Goal: Task Accomplishment & Management: Manage account settings

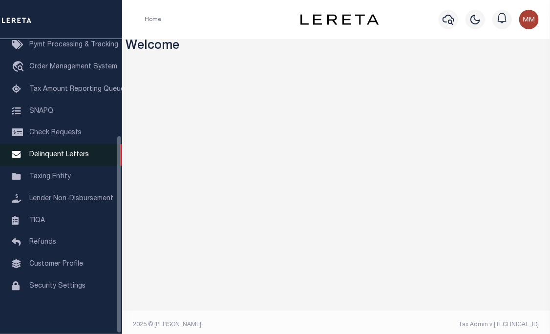
scroll to position [143, 0]
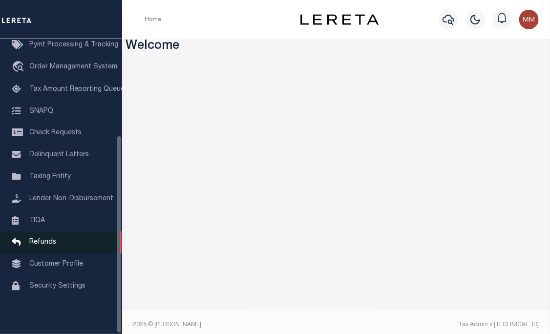
click at [38, 240] on span "Refunds" at bounding box center [42, 242] width 27 height 7
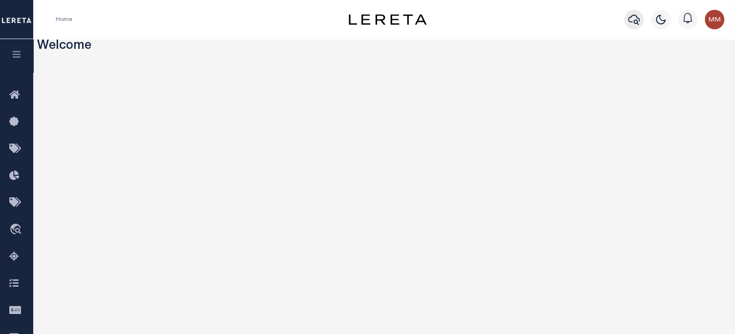
click at [626, 16] on button "button" at bounding box center [635, 20] width 20 height 20
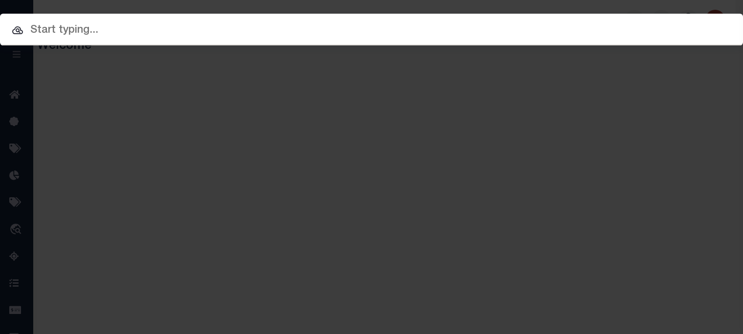
click at [527, 26] on input "text" at bounding box center [371, 30] width 743 height 17
paste input "88099"
type input "88099"
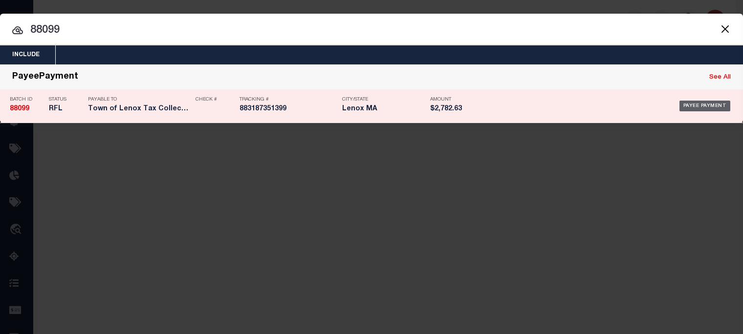
click at [720, 105] on div "Payee Payment" at bounding box center [704, 106] width 51 height 11
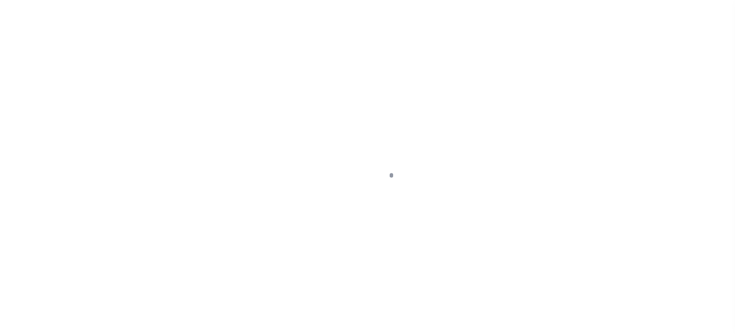
select select "RFL"
type input "[DATE]"
type input "$2,782.63"
select select "[PERSON_NAME]"
checkbox input "true"
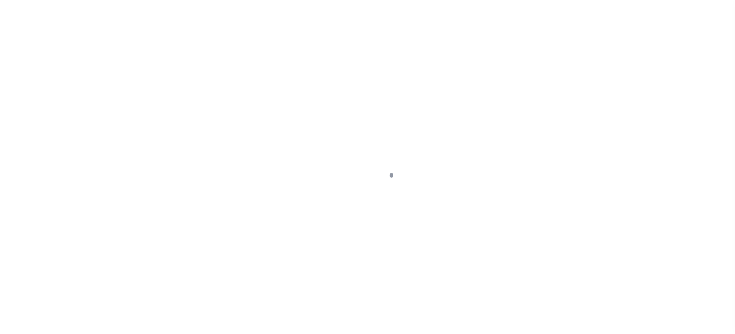
checkbox input "true"
select select "FDX"
type input "[DATE]"
type input "$0"
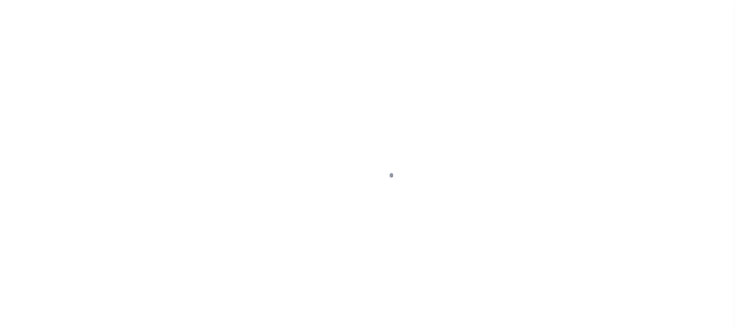
type input "883187351399"
type input "S.Walkse"
type input "[DATE]"
type input "N"
radio input "true"
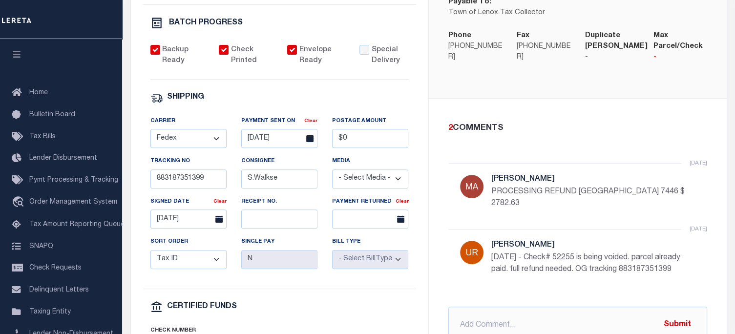
scroll to position [391, 0]
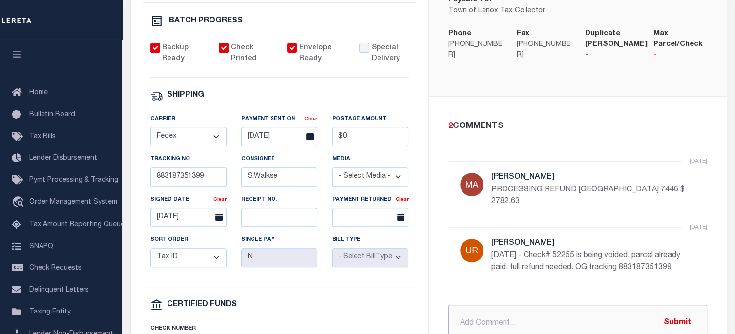
click at [499, 311] on input "text" at bounding box center [578, 323] width 259 height 37
type input "w"
type input "W"
type input "WIRING FUNDS [DATE] TO LENDER"
click at [675, 314] on button "Submit" at bounding box center [678, 323] width 40 height 20
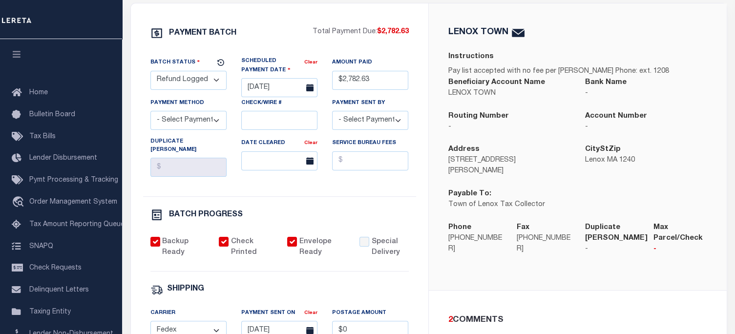
scroll to position [195, 0]
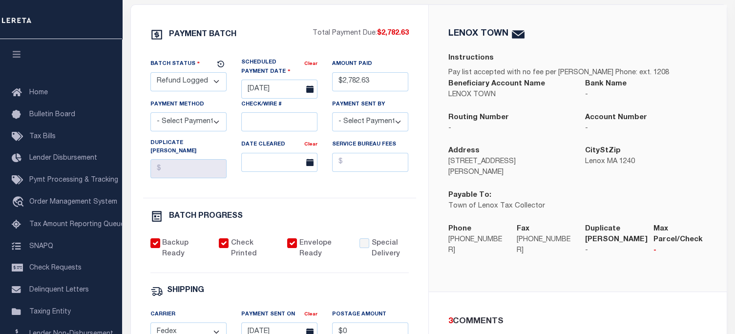
click at [180, 81] on select "- Select Status - Scheduled for Payment Ready For Payment Payment Sent Cleared …" at bounding box center [189, 81] width 76 height 19
select select "RFD"
click at [151, 74] on select "- Select Status - Scheduled for Payment Ready For Payment Payment Sent Cleared …" at bounding box center [189, 81] width 76 height 19
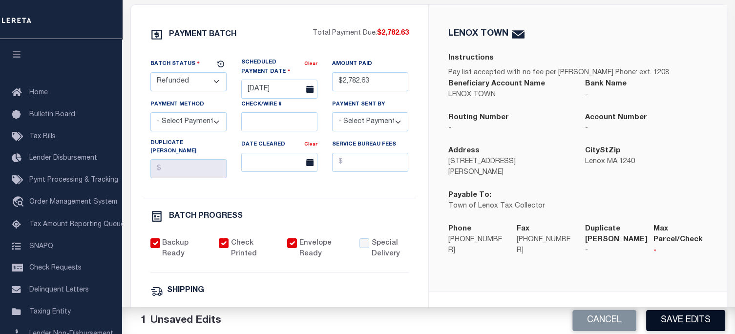
drag, startPoint x: 699, startPoint y: 323, endPoint x: 692, endPoint y: 323, distance: 6.4
click at [697, 323] on button "Save Edits" at bounding box center [685, 320] width 79 height 21
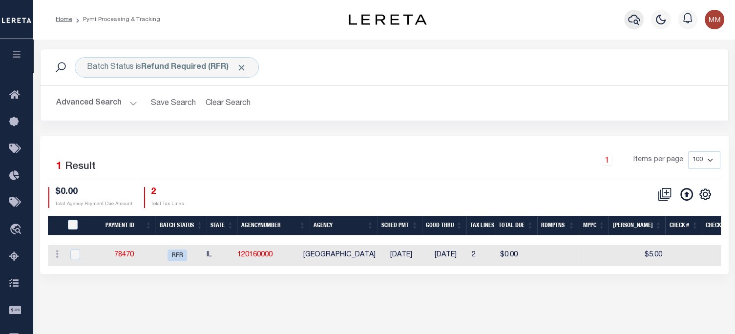
click at [632, 22] on icon "button" at bounding box center [634, 20] width 12 height 12
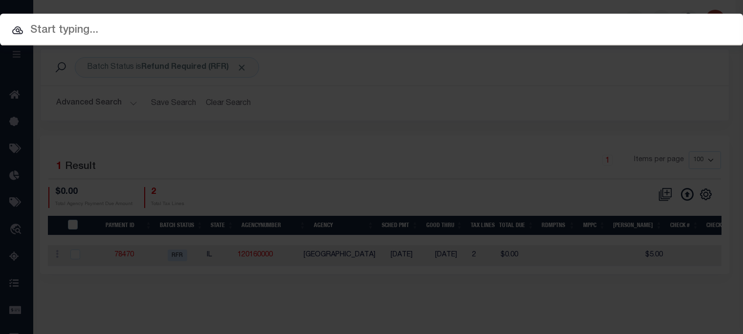
click at [240, 31] on input "text" at bounding box center [371, 30] width 743 height 17
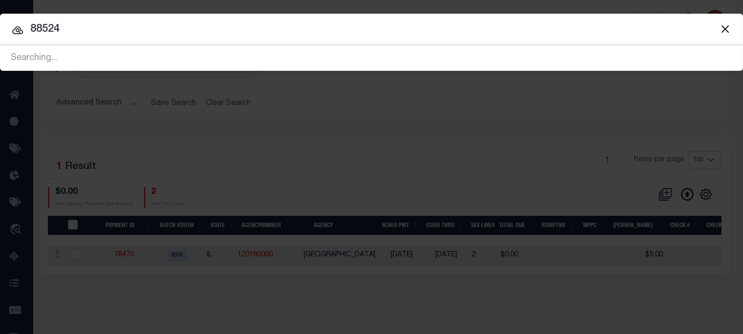
type input "88524"
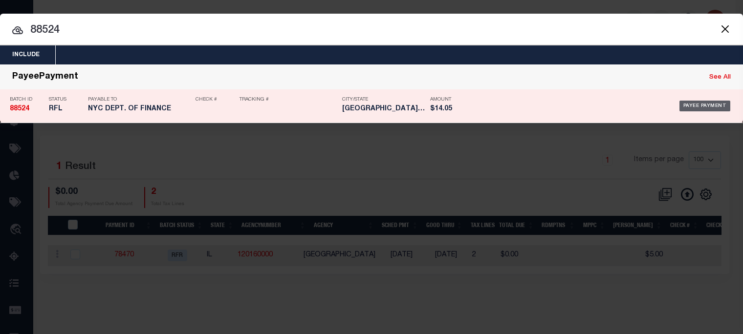
drag, startPoint x: 708, startPoint y: 102, endPoint x: 706, endPoint y: 123, distance: 21.1
click at [708, 108] on div "Payee Payment" at bounding box center [704, 106] width 51 height 11
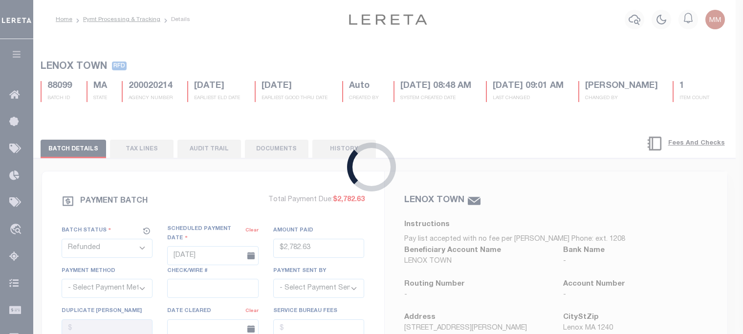
select select "RFL"
type input "$14.05"
checkbox input "false"
select select
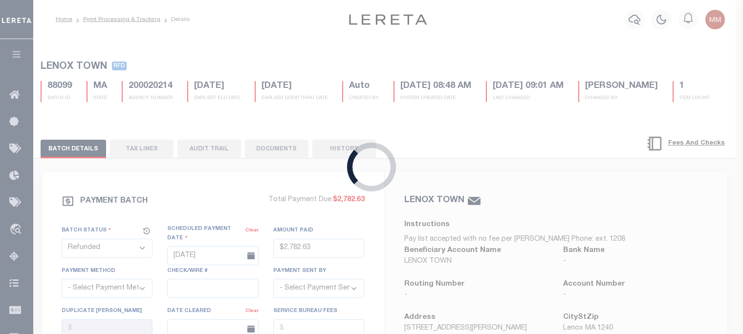
select select
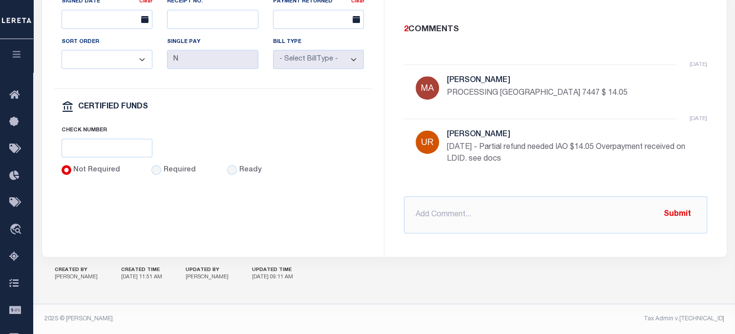
scroll to position [604, 0]
click at [440, 215] on input "text" at bounding box center [555, 214] width 303 height 37
type input "WIRED FUNDS TO LENDER [DATE]"
click at [671, 217] on button "Submit" at bounding box center [678, 215] width 40 height 20
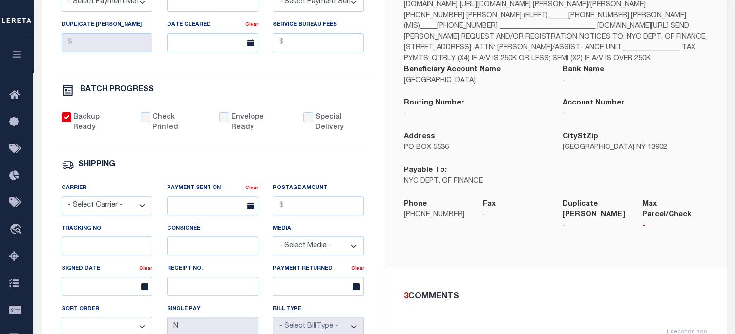
scroll to position [214, 0]
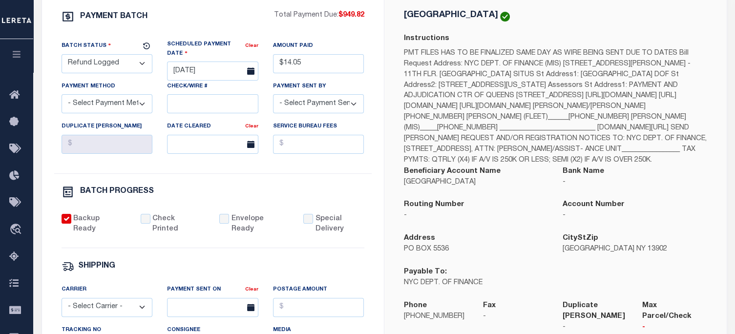
click at [109, 67] on select "- Select Status - Scheduled for Payment Ready For Payment Payment Sent Cleared …" at bounding box center [107, 63] width 91 height 19
select select "RFD"
click at [62, 56] on select "- Select Status - Scheduled for Payment Ready For Payment Payment Sent Cleared …" at bounding box center [107, 63] width 91 height 19
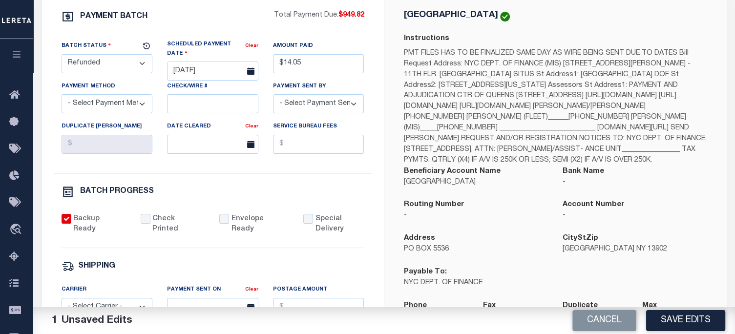
click at [684, 321] on button "Save Edits" at bounding box center [685, 320] width 79 height 21
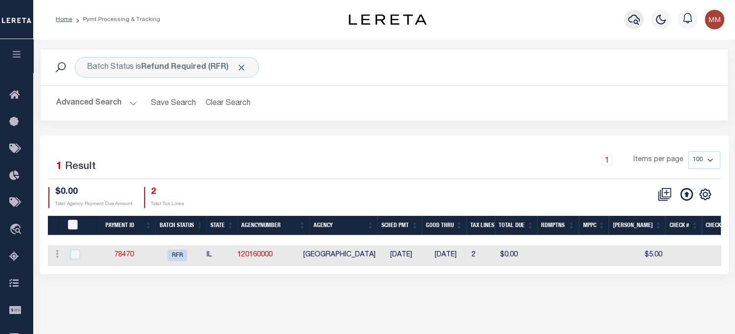
click at [637, 21] on icon "button" at bounding box center [634, 20] width 12 height 10
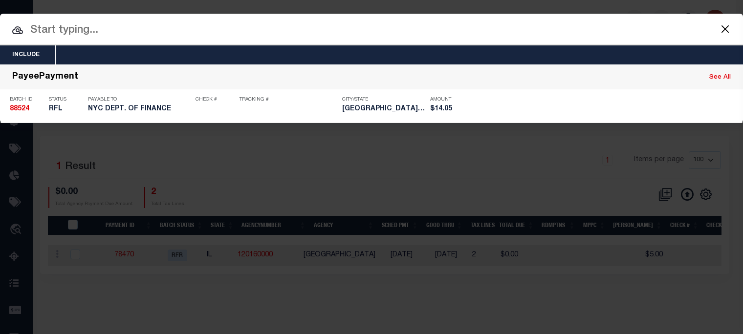
click at [283, 37] on input "text" at bounding box center [371, 30] width 743 height 17
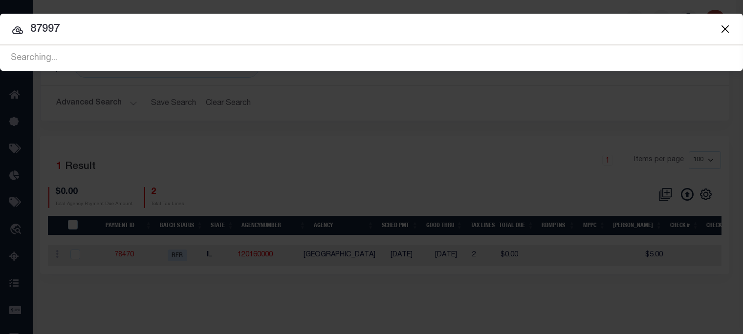
type input "87997"
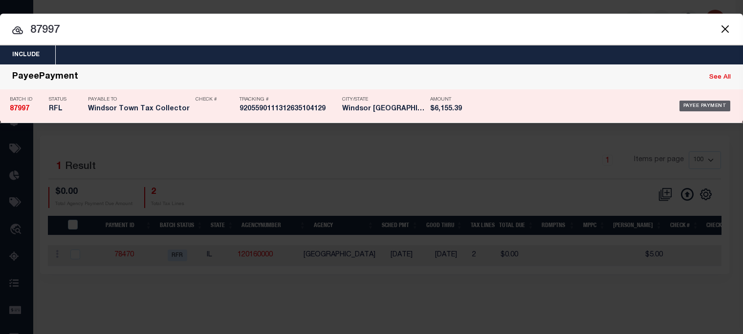
click at [716, 106] on div "Payee Payment" at bounding box center [704, 106] width 51 height 11
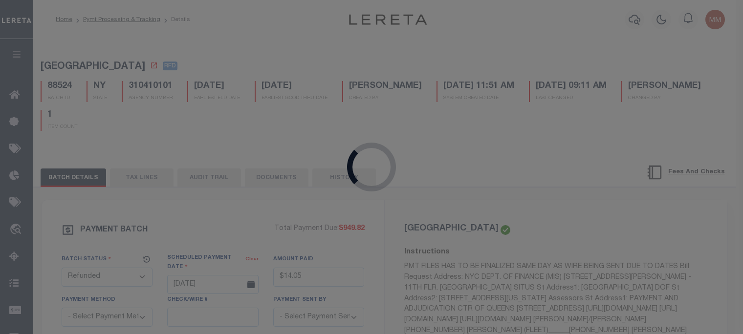
select select "RFL"
type input "[DATE]"
type input "$6,155.39"
select select "CHK"
checkbox input "true"
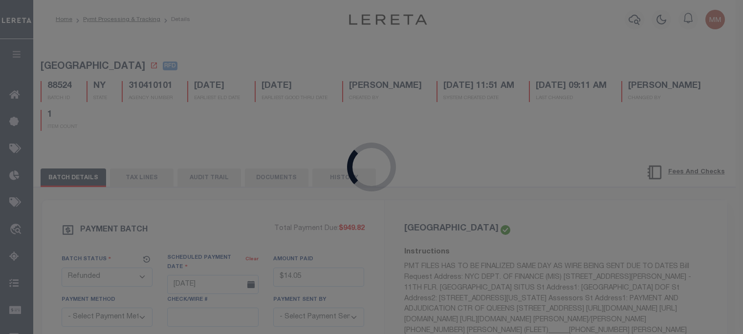
checkbox input "true"
select select "USS"
type input "[DATE]"
type input "$9.85"
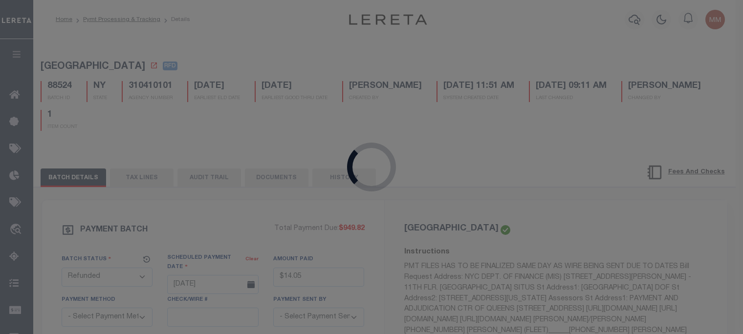
type input "9205590111312635104129"
type input "Delivered, In/At Mailbox"
type input "[DATE]"
select select "1"
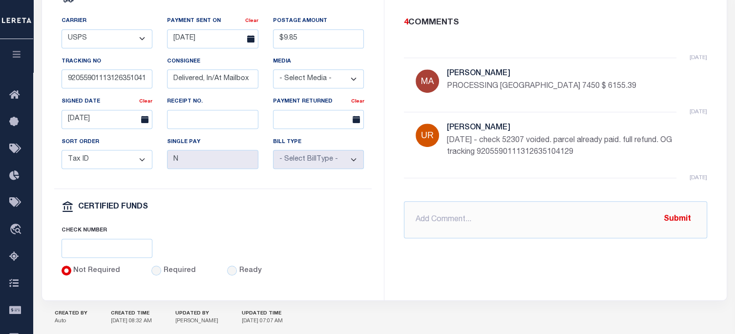
scroll to position [489, 0]
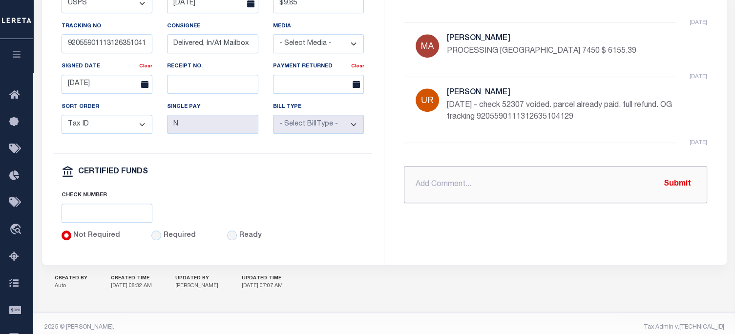
click at [465, 203] on input "text" at bounding box center [555, 184] width 303 height 37
drag, startPoint x: 553, startPoint y: 203, endPoint x: 408, endPoint y: 205, distance: 145.6
click at [409, 203] on input "WIRED FUNDS [DATE] TO LENDER" at bounding box center [555, 184] width 303 height 37
type input "WIRED FUNDS [DATE] TO LENDER"
click at [676, 194] on button "Submit" at bounding box center [678, 184] width 40 height 20
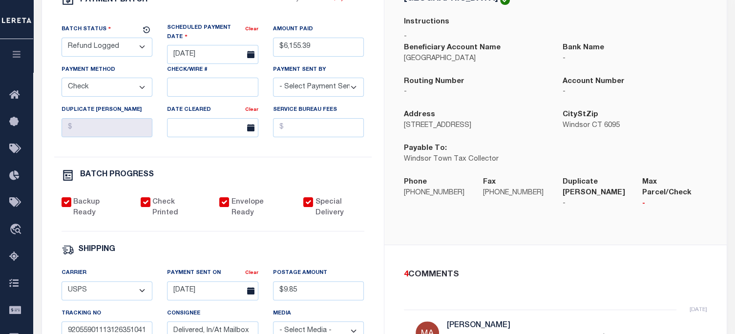
scroll to position [195, 0]
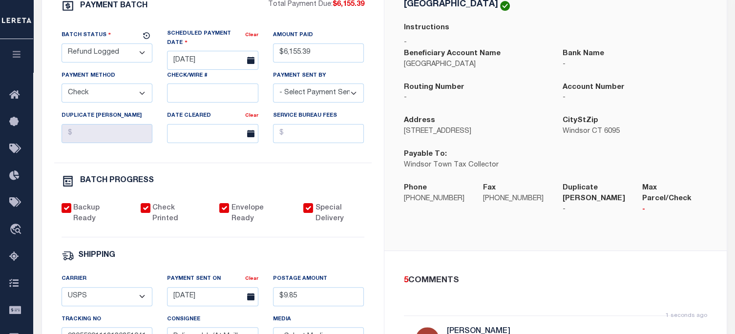
click at [99, 63] on select "- Select Status - Scheduled for Payment Ready For Payment Payment Sent Cleared …" at bounding box center [107, 52] width 91 height 19
select select "RFD"
click at [62, 63] on select "- Select Status - Scheduled for Payment Ready For Payment Payment Sent Cleared …" at bounding box center [107, 52] width 91 height 19
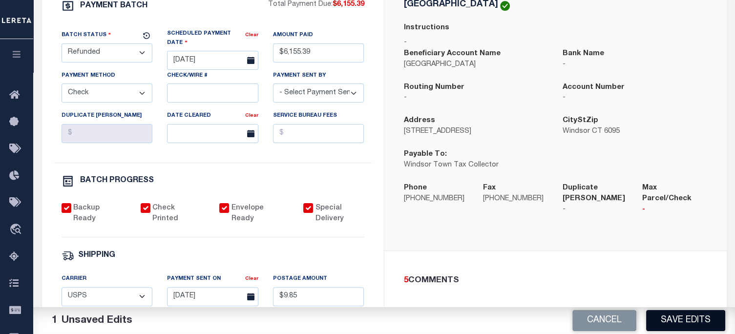
click at [692, 322] on button "Save Edits" at bounding box center [685, 320] width 79 height 21
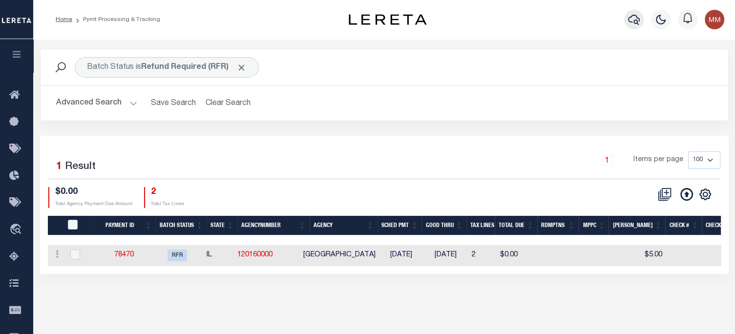
click at [631, 15] on icon "button" at bounding box center [634, 20] width 12 height 12
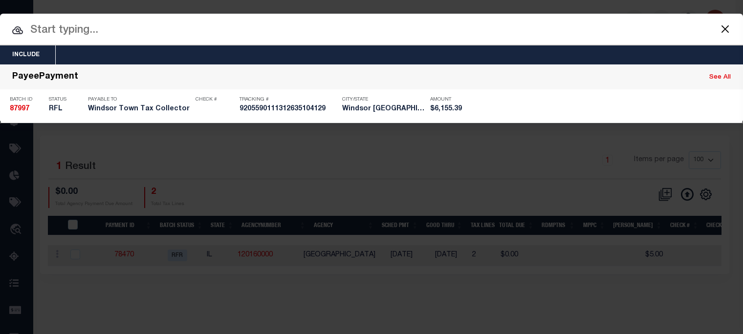
click at [346, 34] on input "text" at bounding box center [371, 30] width 743 height 17
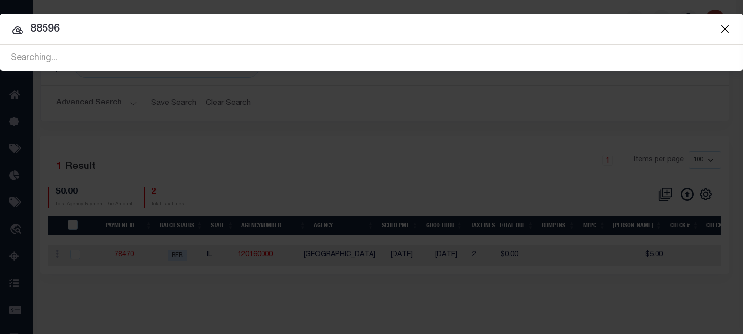
type input "88596"
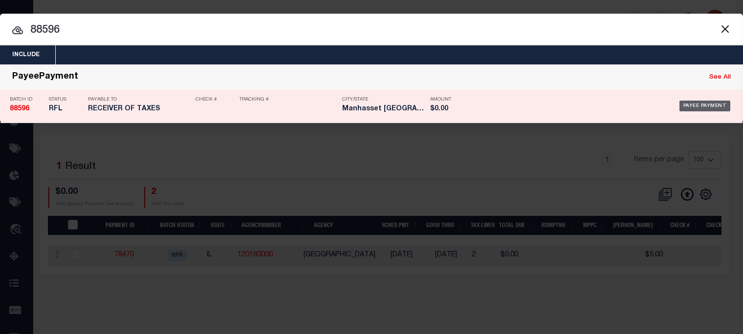
click at [702, 104] on div "Payee Payment" at bounding box center [704, 106] width 51 height 11
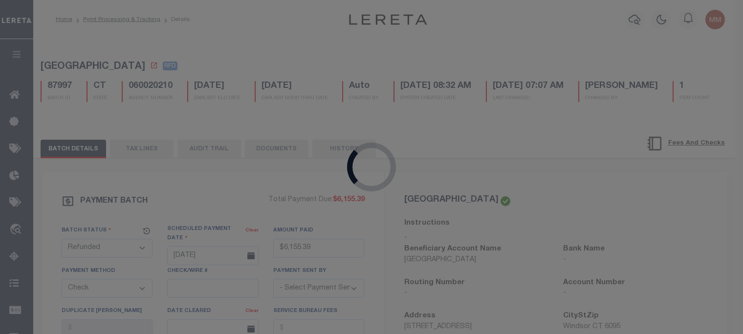
select select "RFL"
type input "[DATE]"
select select
checkbox input "false"
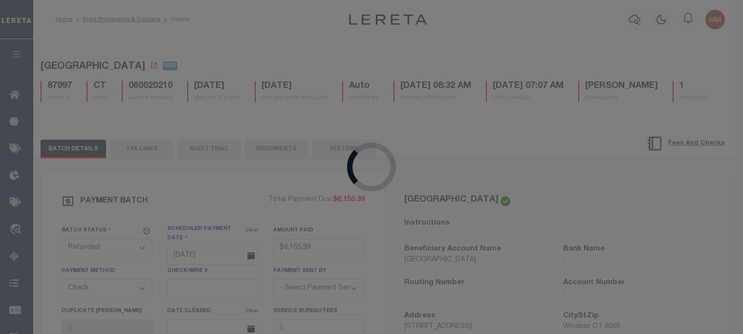
checkbox input "false"
select select
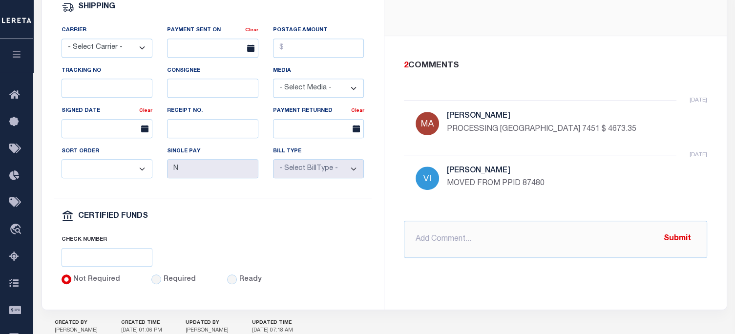
scroll to position [489, 0]
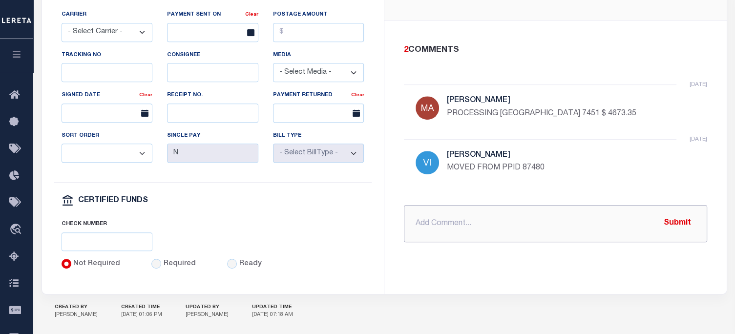
click at [530, 236] on input "text" at bounding box center [555, 223] width 303 height 37
paste input "WIRED FUNDS [DATE] TO LENDER"
type input "WIRED FUNDS [DATE] TO LENDER"
click at [674, 226] on button "Submit" at bounding box center [678, 224] width 40 height 20
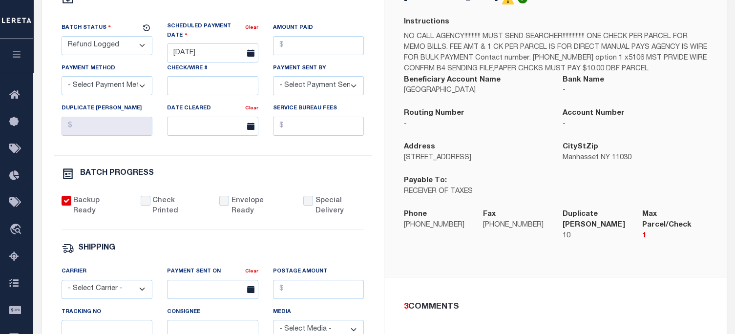
scroll to position [195, 0]
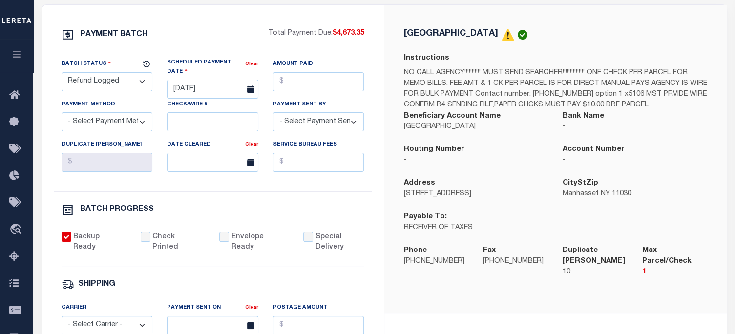
click at [86, 84] on select "- Select Status - Scheduled for Payment Ready For Payment Payment Sent Cleared …" at bounding box center [107, 81] width 91 height 19
select select "RFD"
click at [62, 74] on select "- Select Status - Scheduled for Payment Ready For Payment Payment Sent Cleared …" at bounding box center [107, 81] width 91 height 19
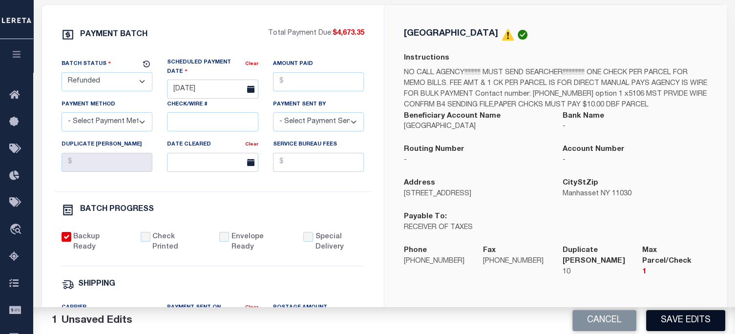
click at [690, 321] on button "Save Edits" at bounding box center [685, 320] width 79 height 21
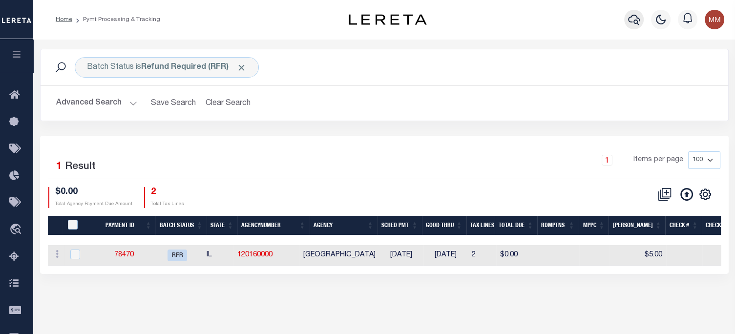
click at [632, 24] on icon "button" at bounding box center [634, 20] width 12 height 12
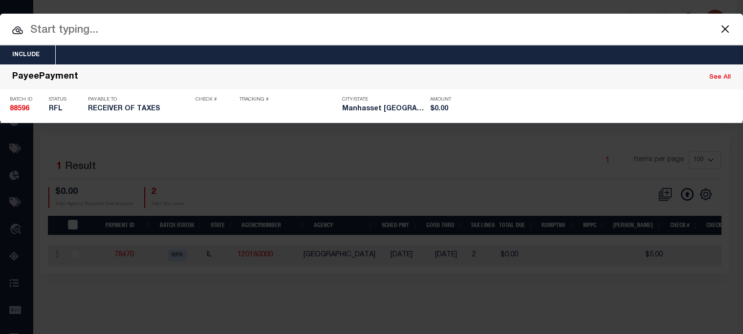
click at [156, 29] on input "text" at bounding box center [371, 30] width 743 height 17
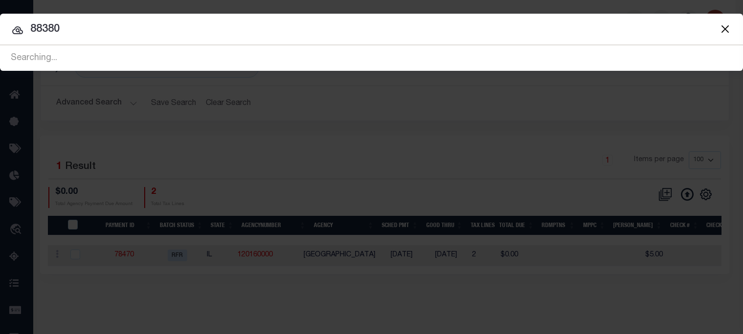
type input "88380"
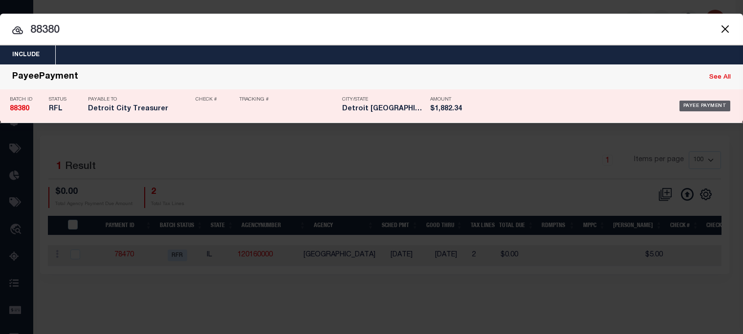
click at [715, 104] on div "Payee Payment" at bounding box center [704, 106] width 51 height 11
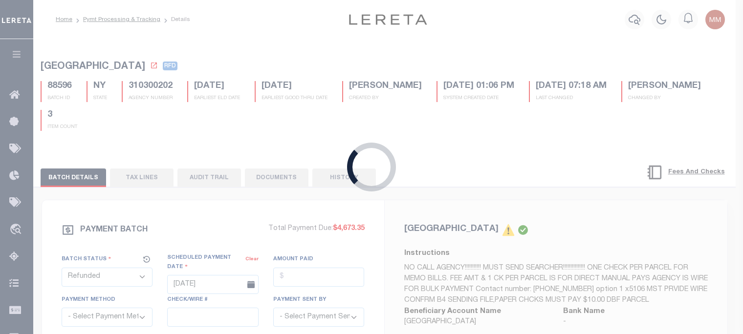
select select "RFL"
type input "[DATE]"
type input "$1,882.34"
select select "[PERSON_NAME]"
checkbox input "false"
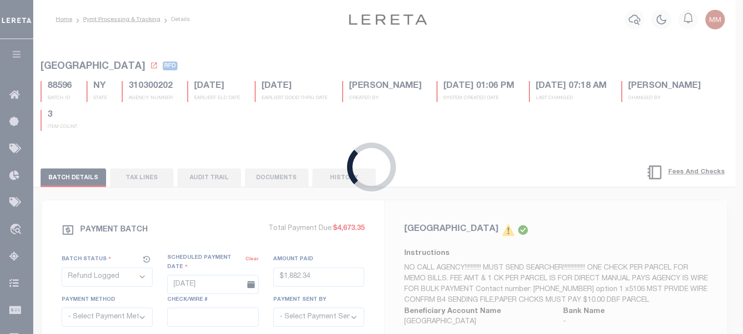
select select "1"
select select "37"
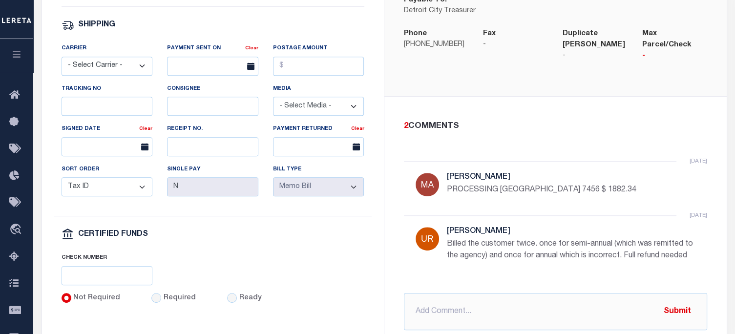
scroll to position [440, 0]
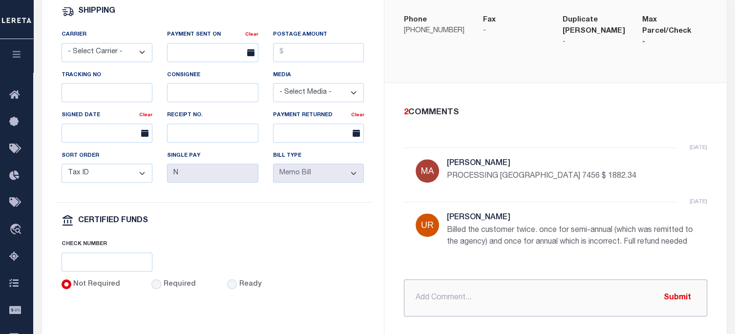
click at [451, 304] on input "text" at bounding box center [555, 298] width 303 height 37
paste input "WIRED FUNDS [DATE] TO LENDER"
type input "WIRED FUNDS [DATE] TO LENDER"
click at [691, 308] on button "Submit" at bounding box center [678, 298] width 40 height 20
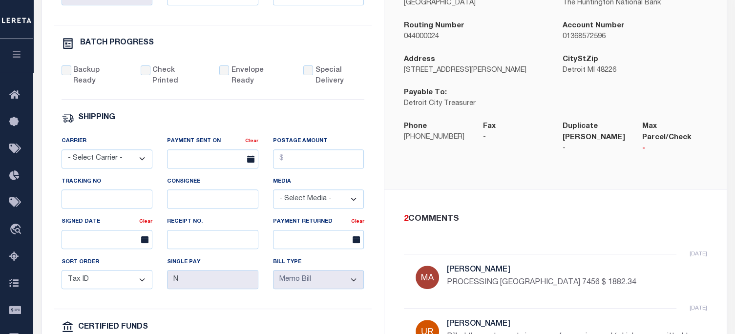
scroll to position [147, 0]
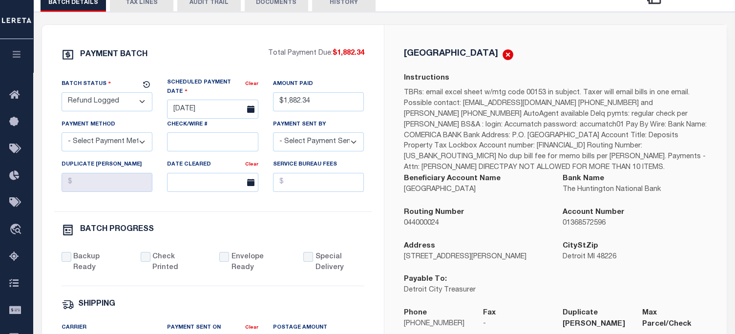
click at [102, 111] on select "- Select Status - Scheduled for Payment Ready For Payment Payment Sent Cleared …" at bounding box center [107, 101] width 91 height 19
select select "RFD"
click at [62, 111] on select "- Select Status - Scheduled for Payment Ready For Payment Payment Sent Cleared …" at bounding box center [107, 101] width 91 height 19
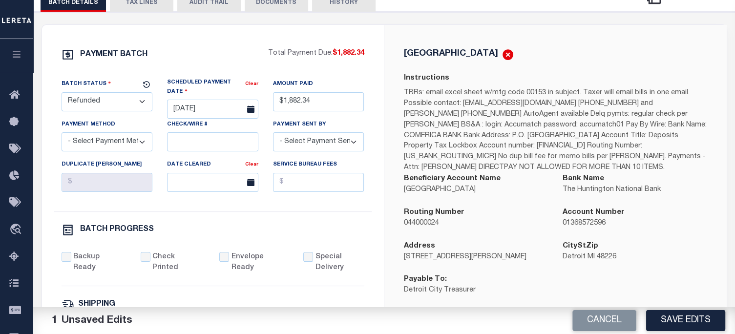
click at [667, 321] on button "Save Edits" at bounding box center [685, 320] width 79 height 21
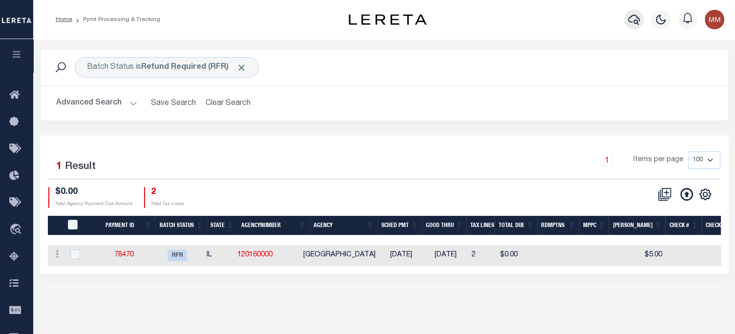
click at [631, 20] on icon "button" at bounding box center [634, 20] width 12 height 12
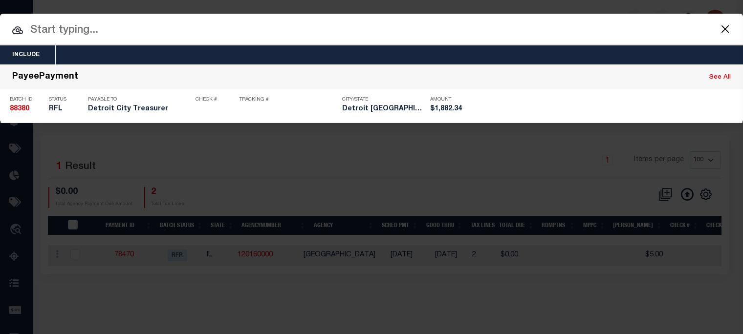
click at [475, 35] on input "text" at bounding box center [371, 30] width 743 height 17
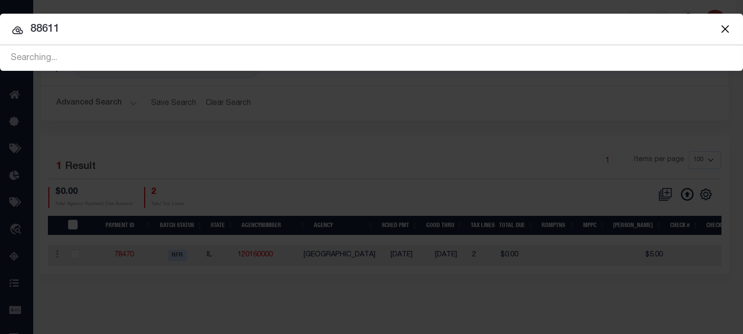
type input "88611"
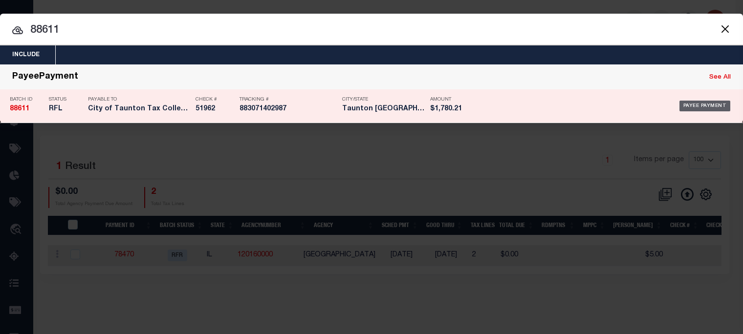
click at [696, 106] on div "Payee Payment" at bounding box center [704, 106] width 51 height 11
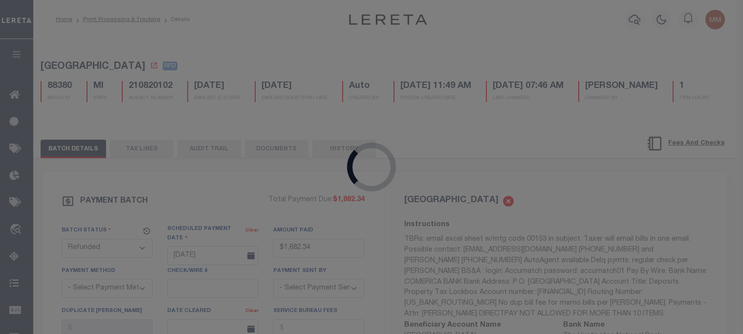
select select "RFL"
type input "[DATE]"
type input "$1,780.21"
type input "51962"
select select
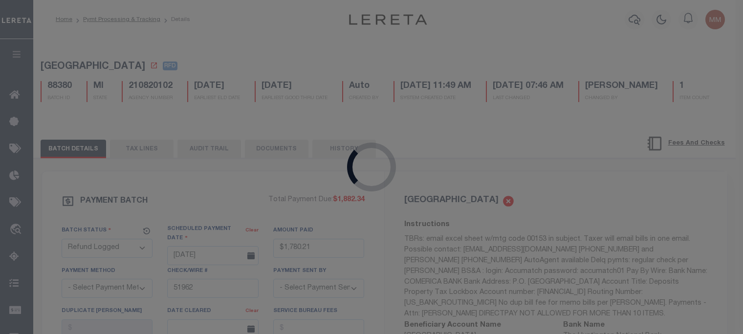
select select "FDX"
type input "[DATE]"
type input "883071402987"
type input "[PERSON_NAME]"
type input "[DATE]"
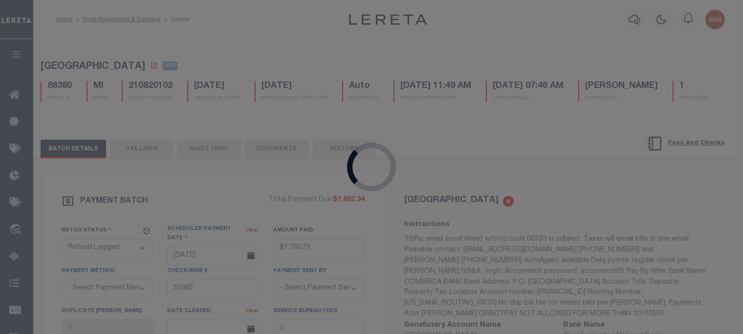
select select
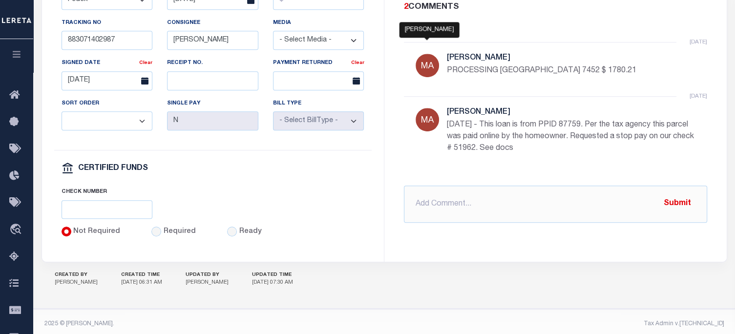
scroll to position [530, 0]
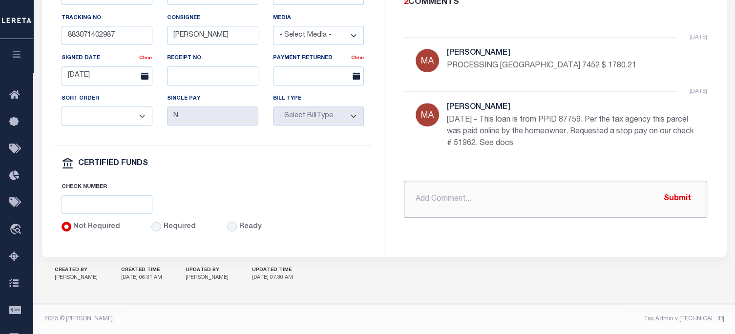
click at [454, 193] on input "text" at bounding box center [555, 199] width 303 height 37
paste input "WIRED FUNDS [DATE] TO LENDER"
type input "WIRED FUNDS [DATE] TO LENDER"
click at [686, 189] on button "Submit" at bounding box center [678, 199] width 40 height 20
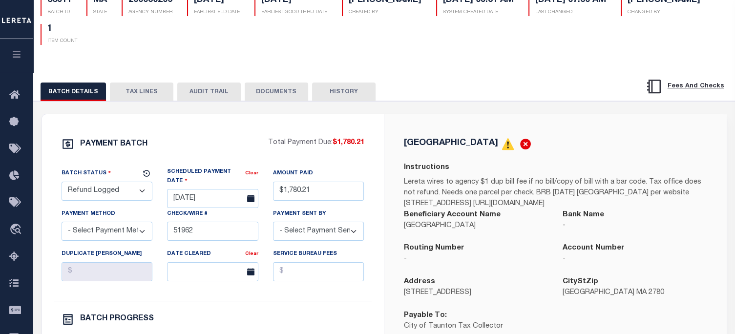
scroll to position [41, 0]
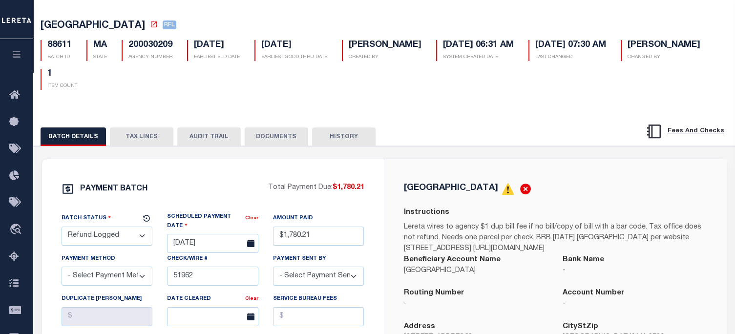
drag, startPoint x: 100, startPoint y: 239, endPoint x: 100, endPoint y: 232, distance: 6.9
click at [100, 239] on select "- Select Status - Scheduled for Payment Ready For Payment Payment Sent Cleared …" at bounding box center [107, 236] width 91 height 19
select select "RFD"
click at [62, 228] on select "- Select Status - Scheduled for Payment Ready For Payment Payment Sent Cleared …" at bounding box center [107, 236] width 91 height 19
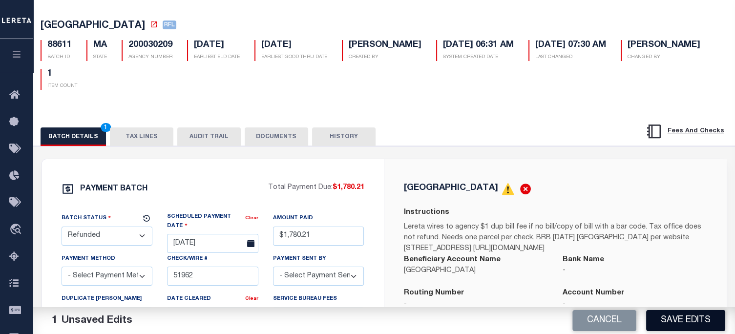
click at [681, 319] on button "Save Edits" at bounding box center [685, 320] width 79 height 21
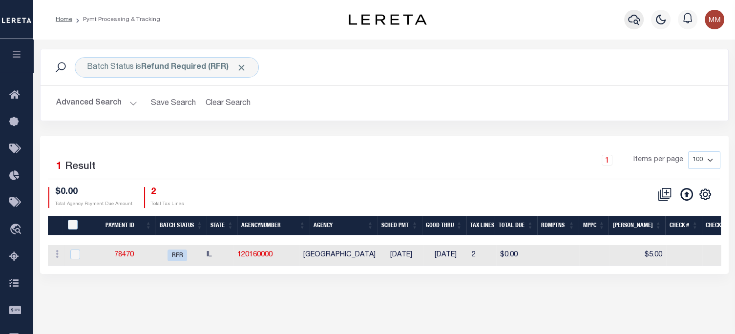
click at [634, 20] on icon "button" at bounding box center [634, 20] width 12 height 10
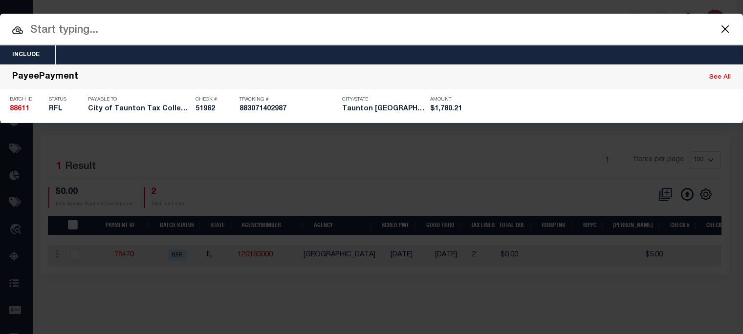
click at [545, 36] on input "text" at bounding box center [371, 30] width 743 height 17
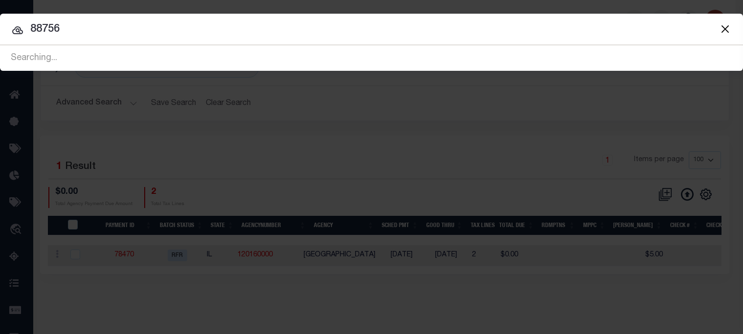
type input "88756"
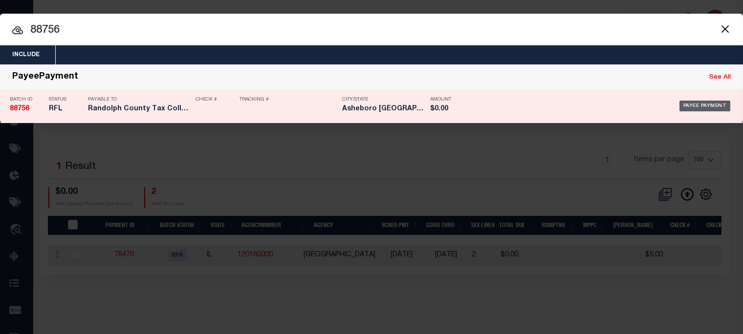
click at [686, 103] on div "Payee Payment" at bounding box center [704, 106] width 51 height 11
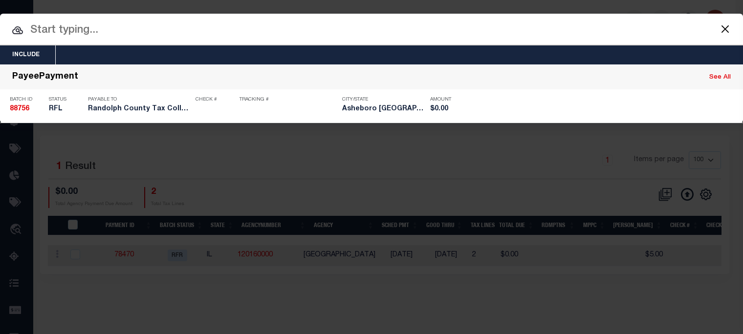
select select "RFL"
type input "[DATE]"
select select
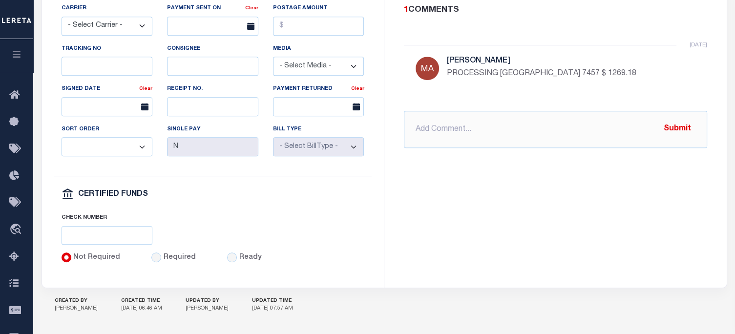
scroll to position [530, 0]
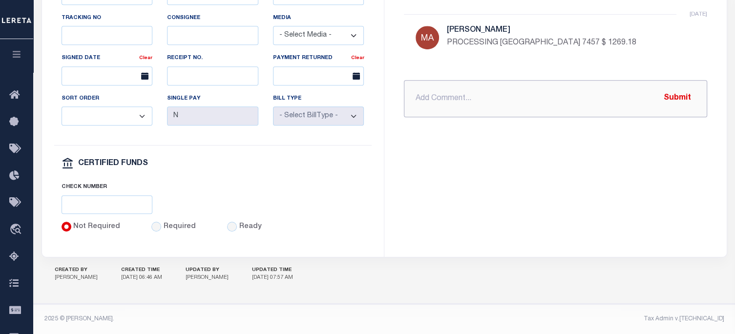
click at [433, 96] on input "text" at bounding box center [555, 98] width 303 height 37
paste input "WIRED FUNDS [DATE] TO LENDER"
type input "WIRED FUNDS [DATE] TO LENDER"
click at [672, 93] on button "Submit" at bounding box center [678, 98] width 40 height 20
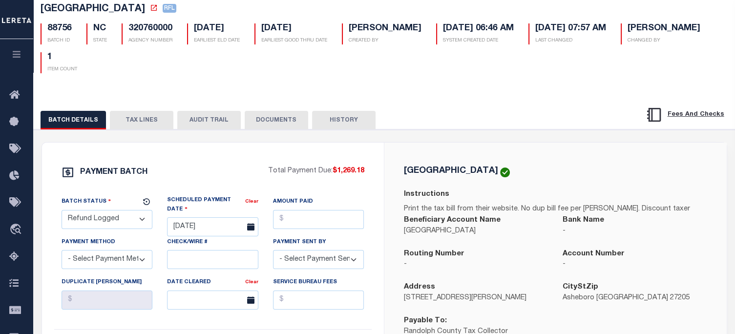
scroll to position [41, 0]
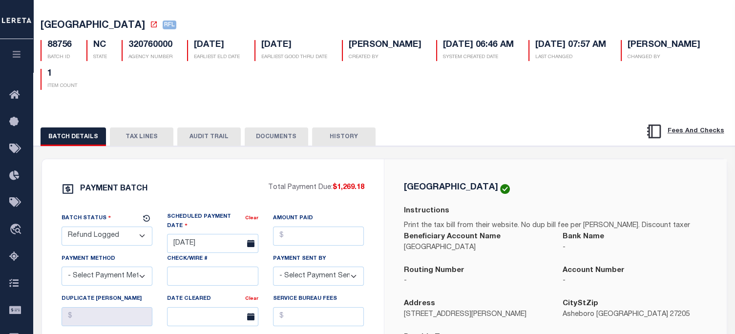
click at [104, 236] on select "- Select Status - Scheduled for Payment Ready For Payment Payment Sent Cleared …" at bounding box center [107, 236] width 91 height 19
select select "RFD"
click at [62, 228] on select "- Select Status - Scheduled for Payment Ready For Payment Payment Sent Cleared …" at bounding box center [107, 236] width 91 height 19
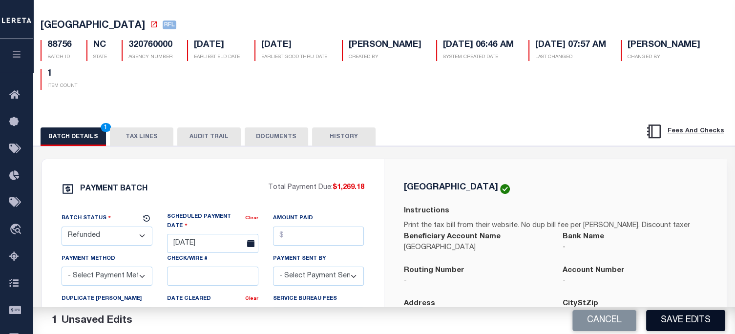
click at [680, 318] on button "Save Edits" at bounding box center [685, 320] width 79 height 21
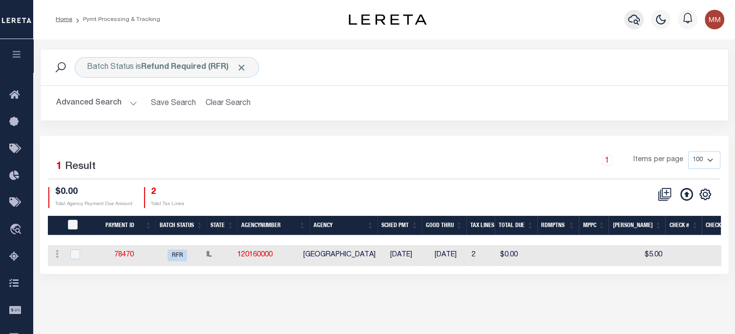
click at [636, 17] on icon "button" at bounding box center [634, 20] width 12 height 12
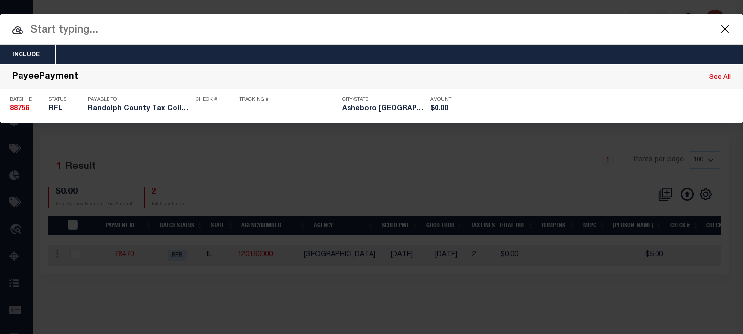
click at [455, 31] on input "text" at bounding box center [371, 30] width 743 height 17
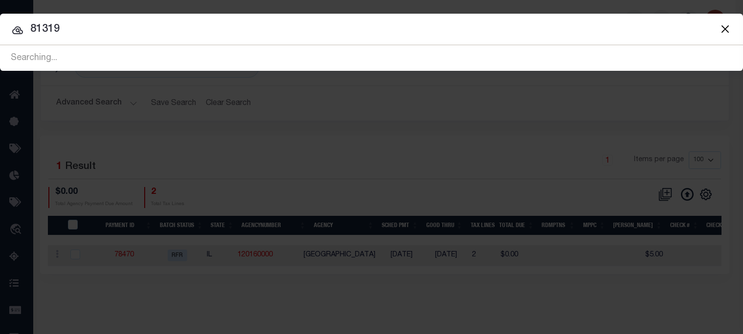
type input "81319"
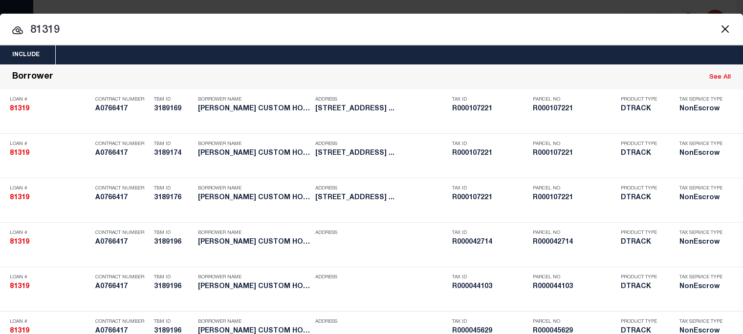
click at [723, 26] on button "Close" at bounding box center [724, 28] width 13 height 13
